Goal: Obtain resource: Download file/media

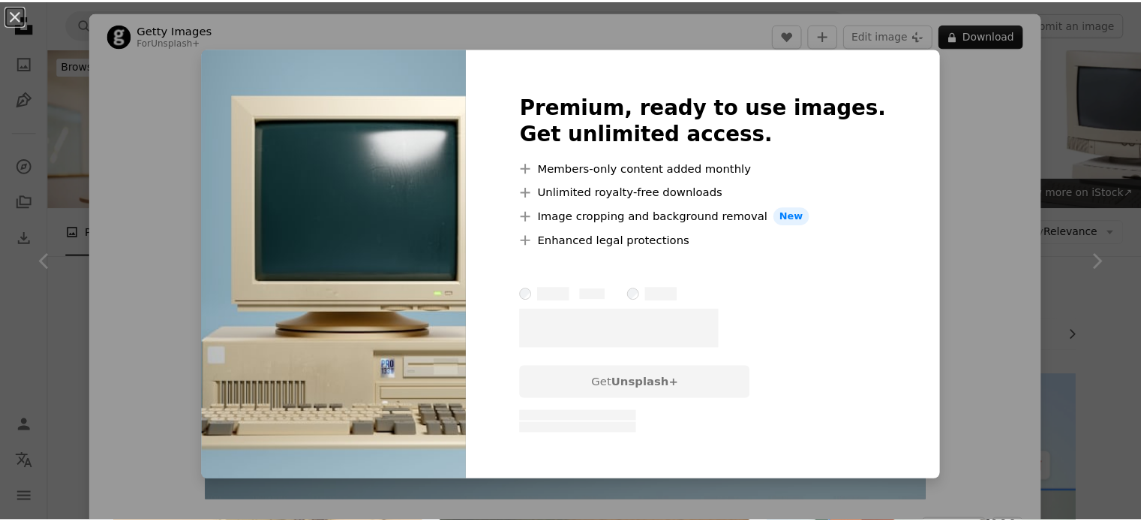
scroll to position [600, 0]
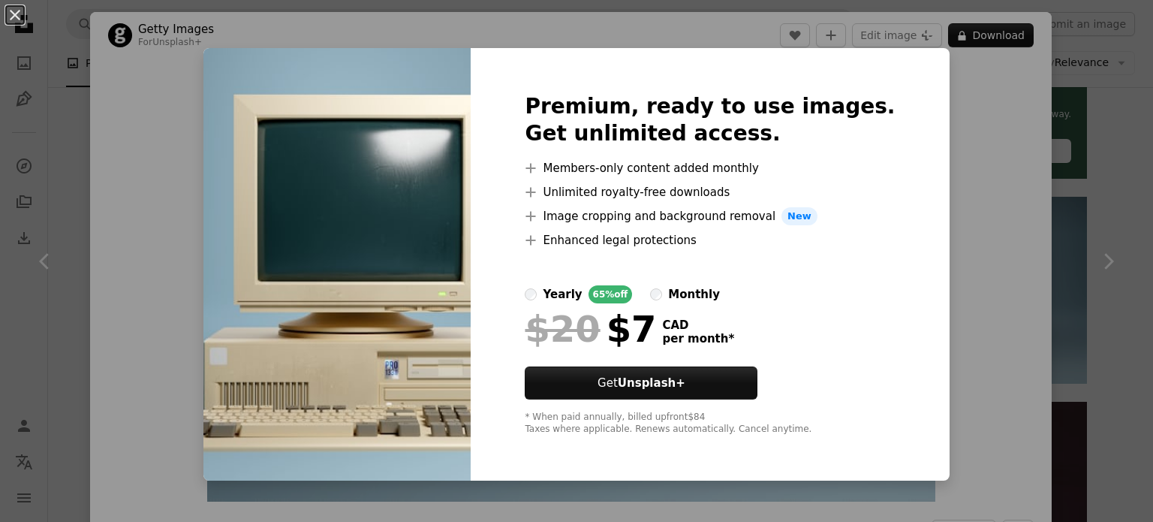
click at [991, 329] on div "An X shape Premium, ready to use images. Get unlimited access. A plus sign Memb…" at bounding box center [576, 261] width 1153 height 522
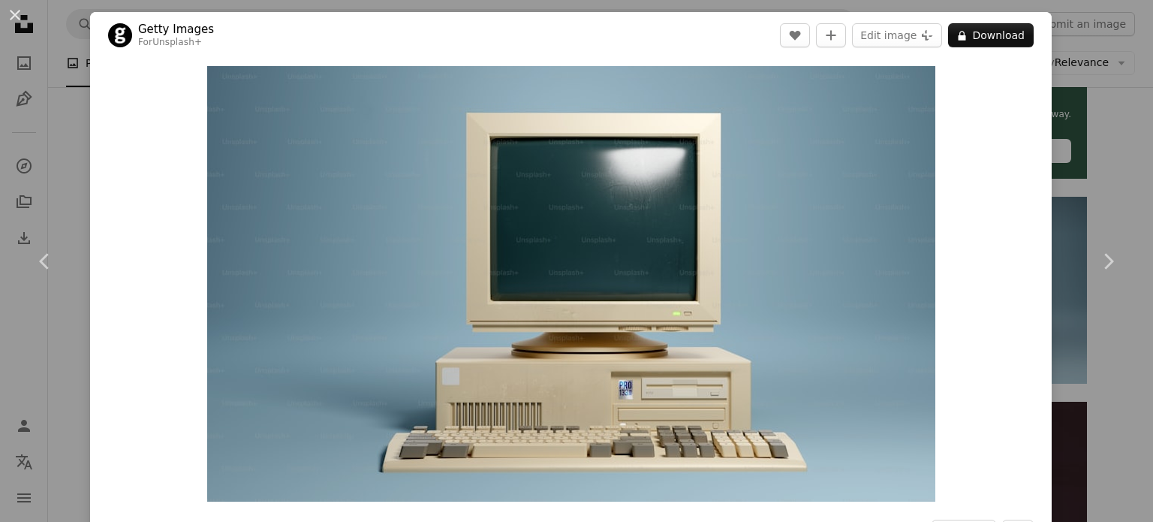
click at [1068, 185] on div "An X shape Chevron left Chevron right Getty Images For Unsplash+ A heart A plus…" at bounding box center [576, 261] width 1153 height 522
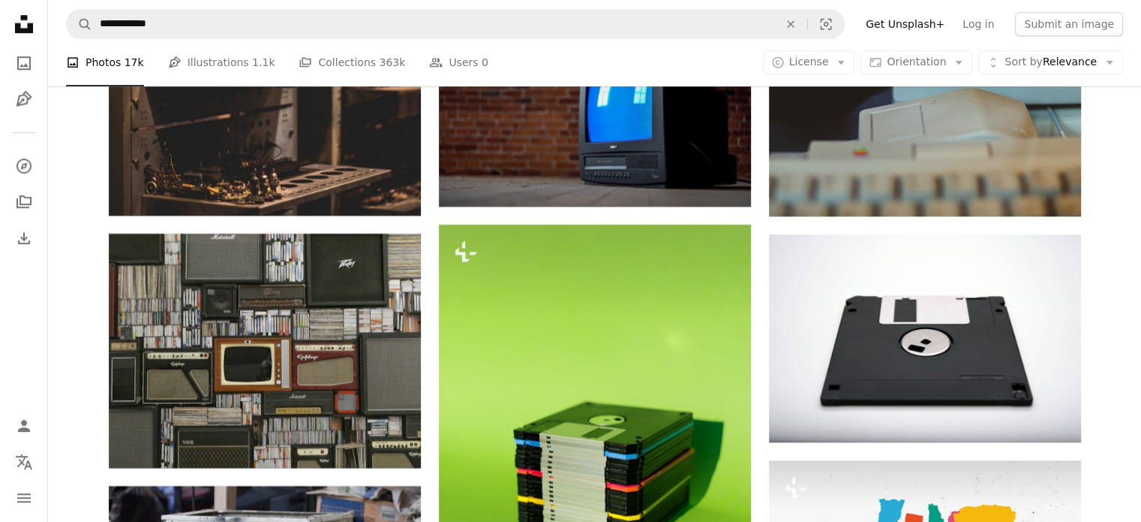
scroll to position [7279, 0]
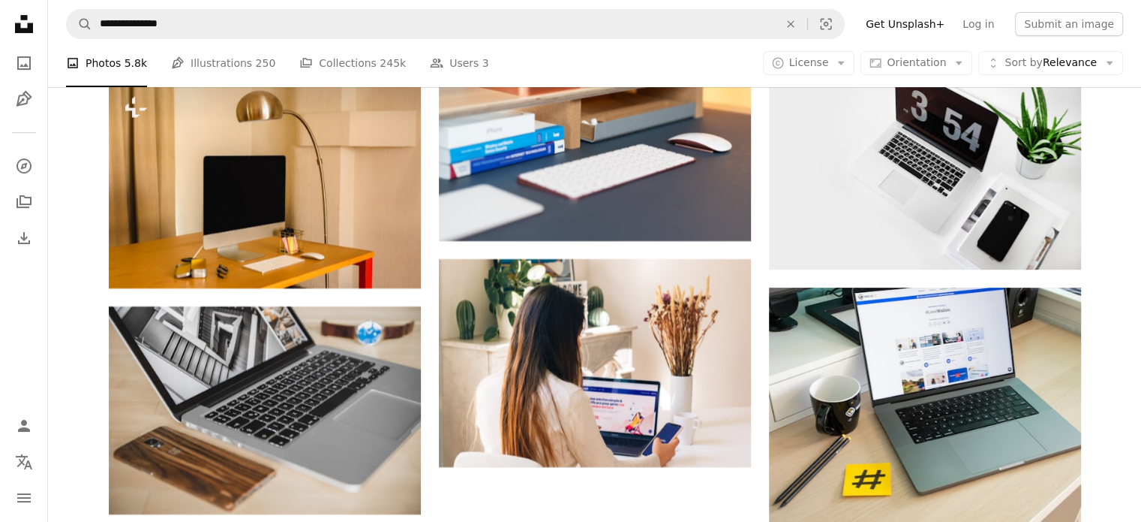
scroll to position [4127, 0]
